Goal: Find contact information: Find contact information

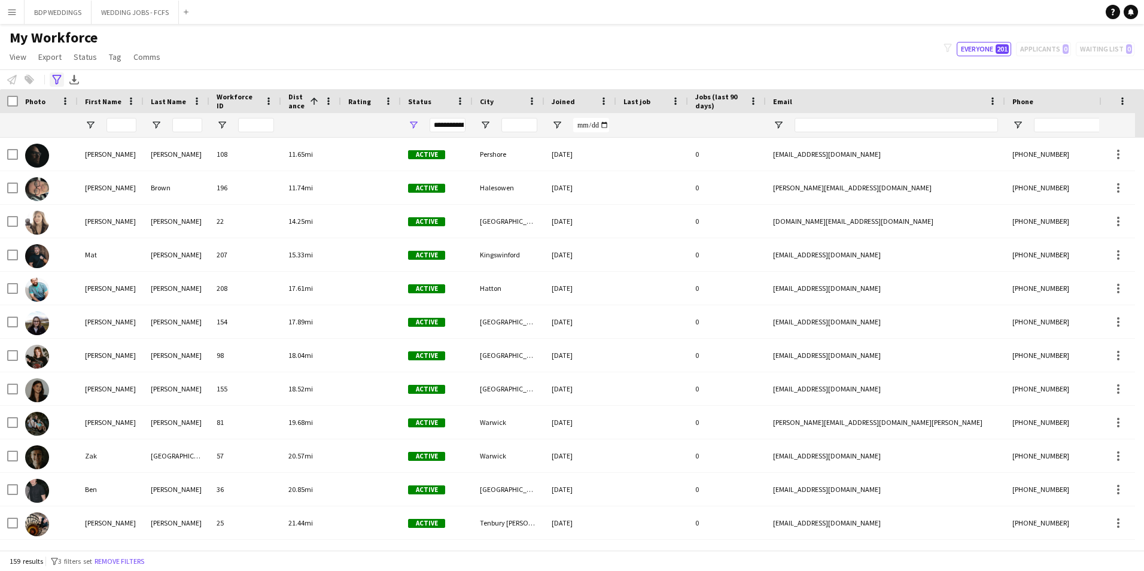
click at [56, 82] on icon at bounding box center [56, 80] width 9 height 10
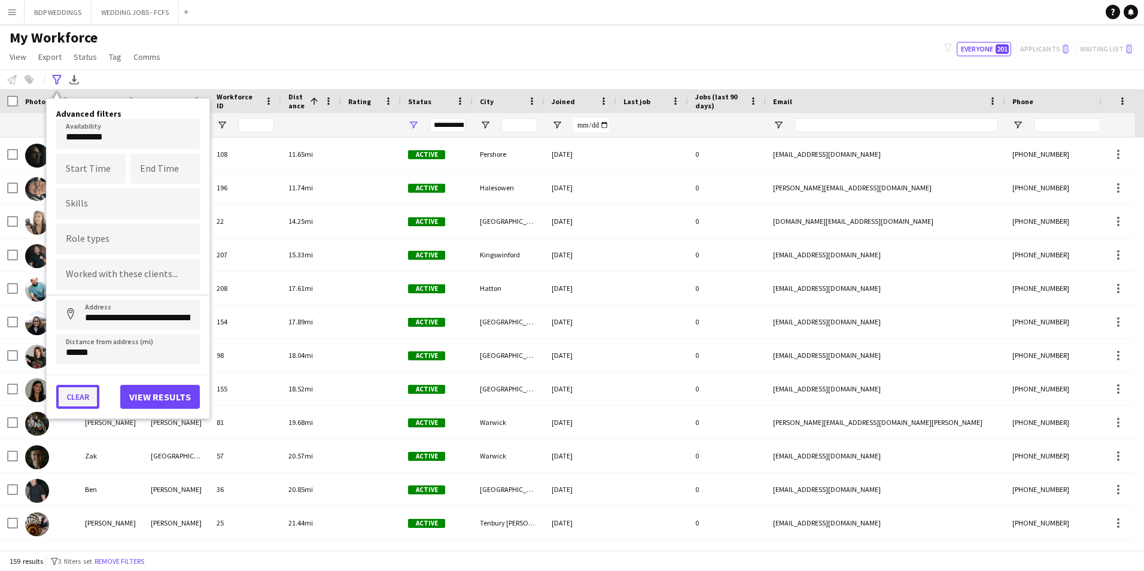
click at [83, 397] on button "Clear" at bounding box center [77, 397] width 43 height 24
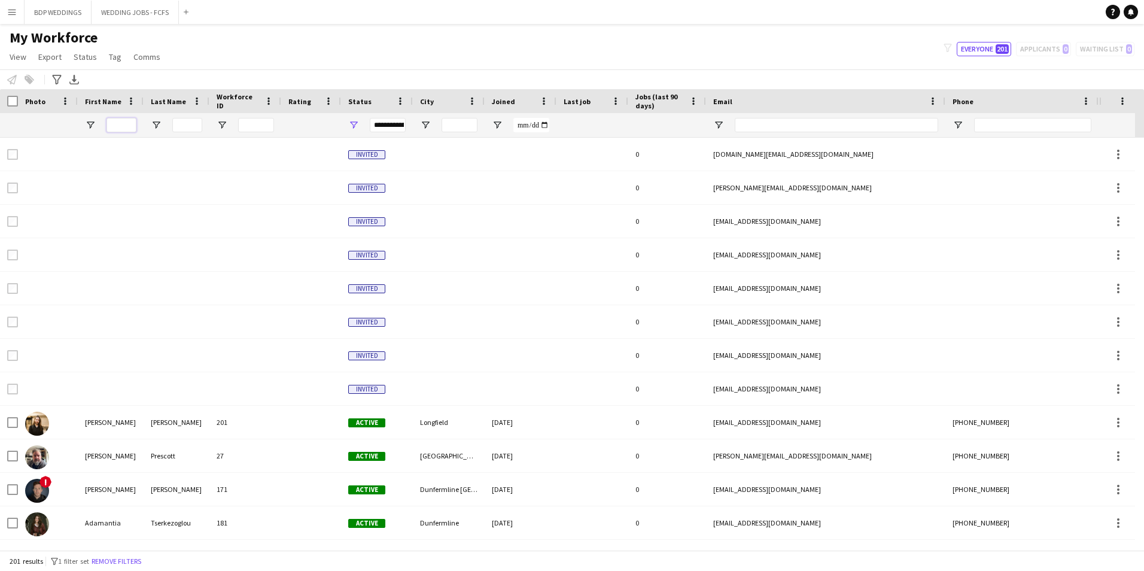
click at [129, 124] on input "First Name Filter Input" at bounding box center [121, 125] width 30 height 14
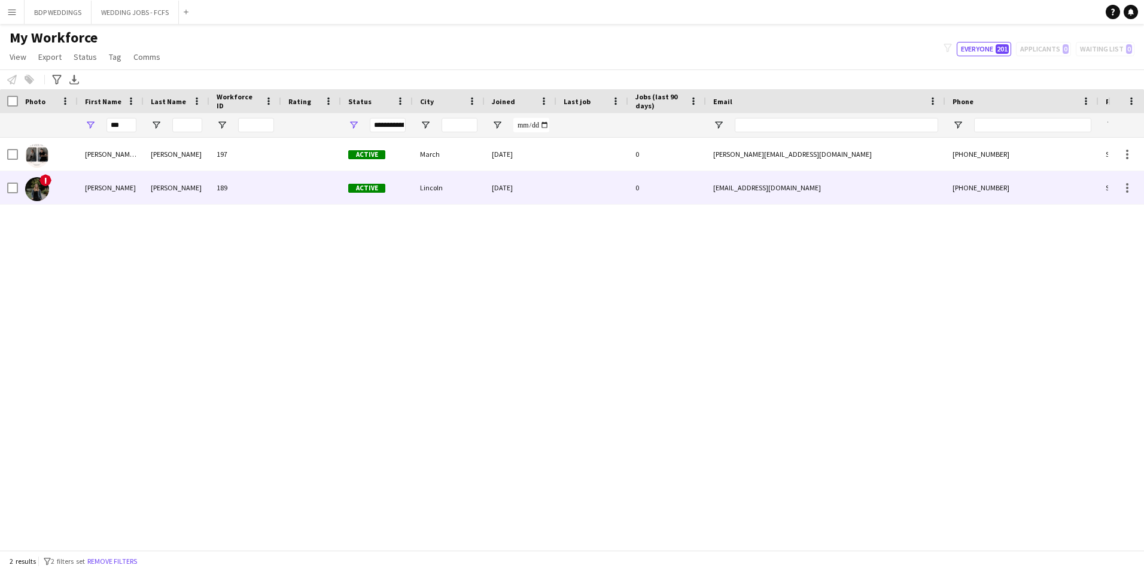
click at [124, 181] on div "[PERSON_NAME]" at bounding box center [111, 187] width 66 height 33
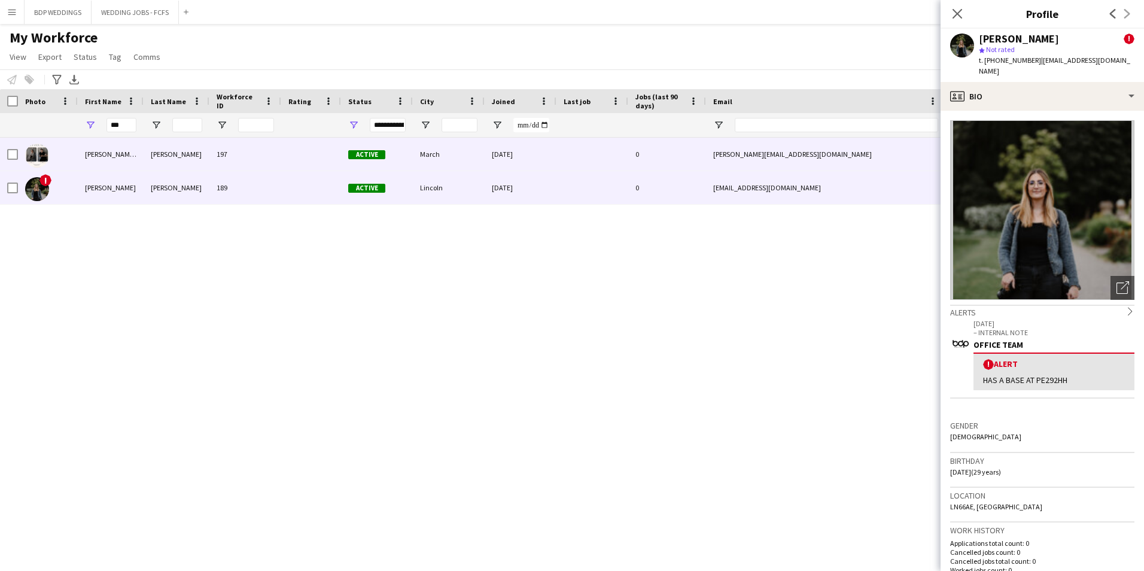
click at [215, 145] on div "197" at bounding box center [245, 154] width 72 height 33
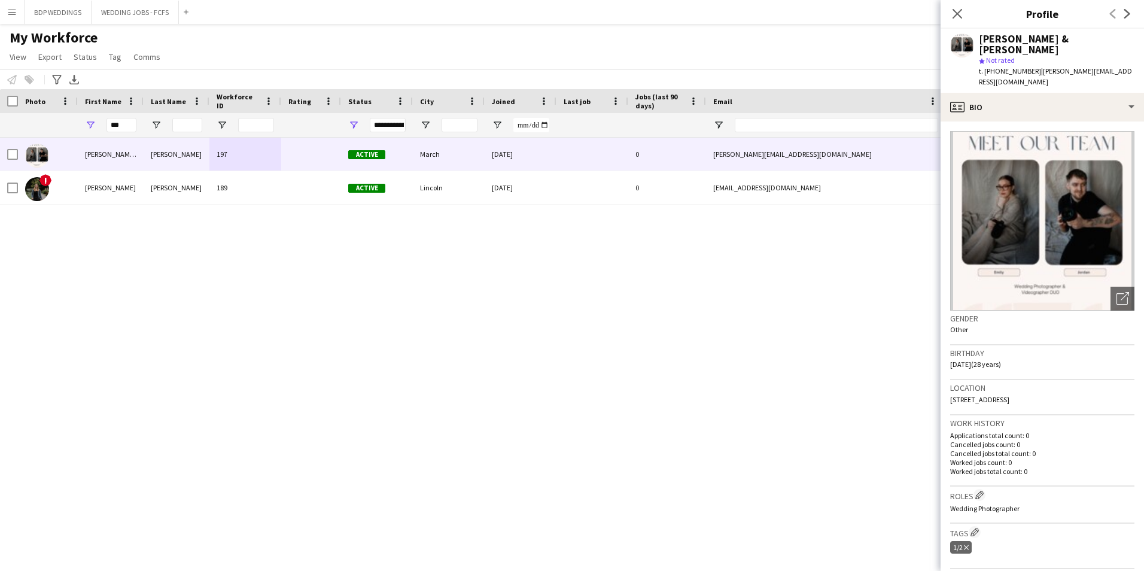
drag, startPoint x: 1034, startPoint y: 60, endPoint x: 1043, endPoint y: 68, distance: 12.3
click at [1043, 68] on div "t. [PHONE_NUMBER] | [PERSON_NAME][EMAIL_ADDRESS][DOMAIN_NAME]" at bounding box center [1057, 77] width 156 height 22
copy span "[PERSON_NAME][EMAIL_ADDRESS][DOMAIN_NAME]"
drag, startPoint x: 134, startPoint y: 127, endPoint x: -5, endPoint y: 135, distance: 139.6
click at [0, 135] on html "Menu Boards Boards Boards All jobs Status Workforce Workforce My Workforce Recr…" at bounding box center [572, 285] width 1144 height 571
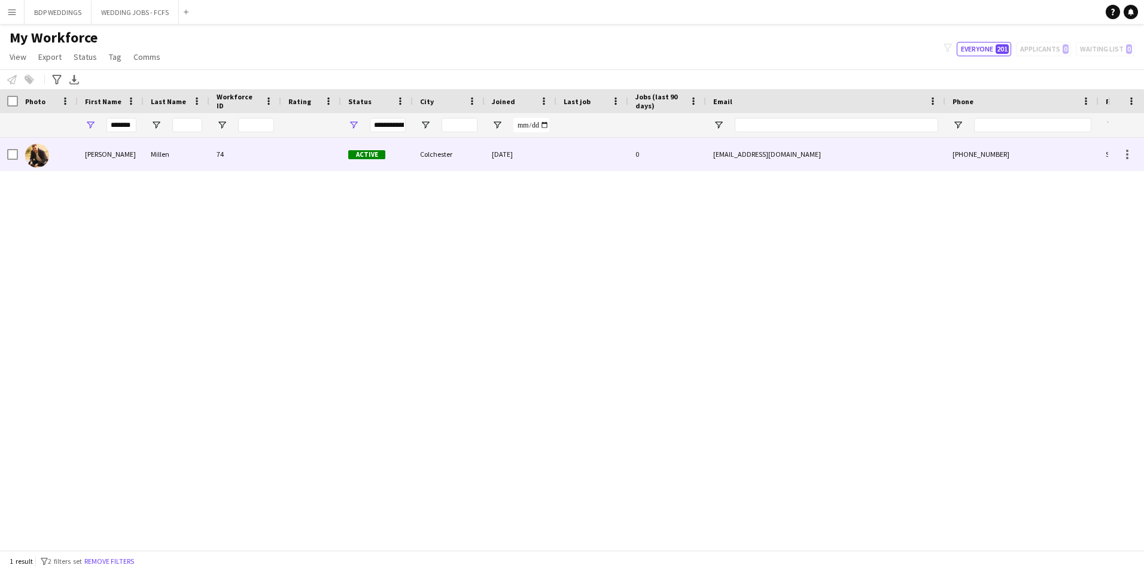
click at [101, 159] on div "[PERSON_NAME]" at bounding box center [111, 154] width 66 height 33
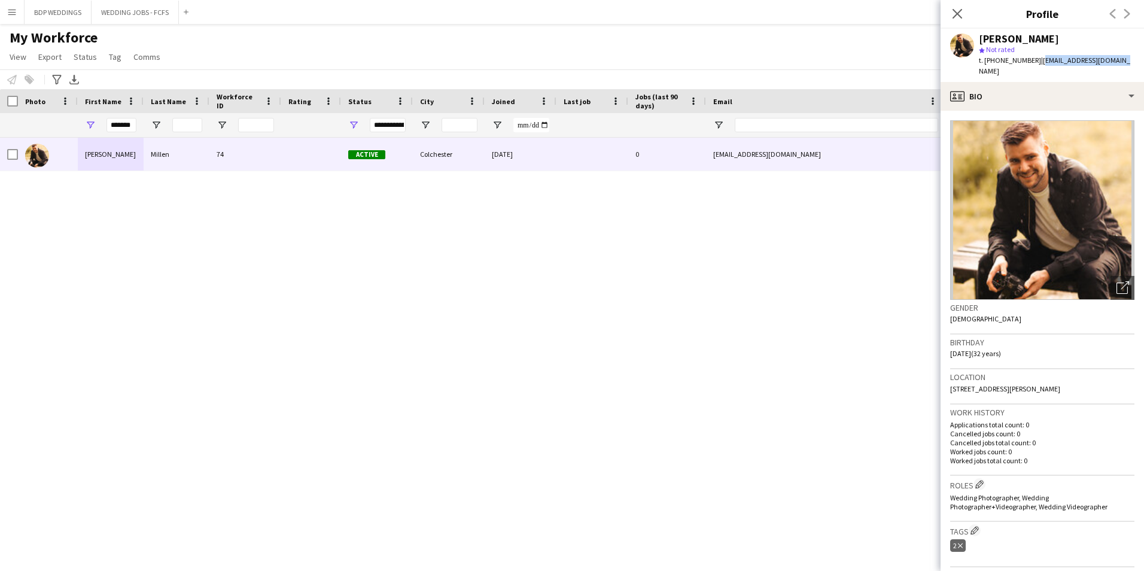
drag, startPoint x: 1035, startPoint y: 59, endPoint x: 1105, endPoint y: 62, distance: 70.1
click at [1105, 62] on div "[PERSON_NAME] star Not rated t. [PHONE_NUMBER] | [EMAIL_ADDRESS][DOMAIN_NAME]" at bounding box center [1041, 55] width 203 height 53
copy span "[EMAIL_ADDRESS][DOMAIN_NAME]"
drag, startPoint x: 133, startPoint y: 120, endPoint x: 35, endPoint y: 124, distance: 97.6
click at [35, 124] on div "*******" at bounding box center [648, 125] width 1297 height 24
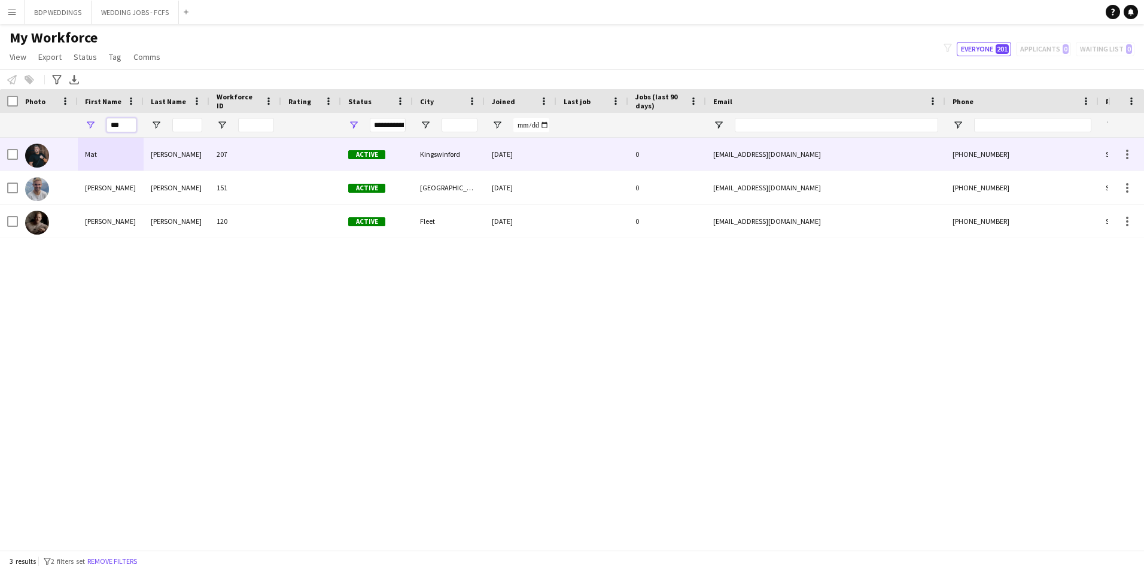
type input "***"
click at [193, 163] on div "[PERSON_NAME]" at bounding box center [177, 154] width 66 height 33
